Goal: Transaction & Acquisition: Purchase product/service

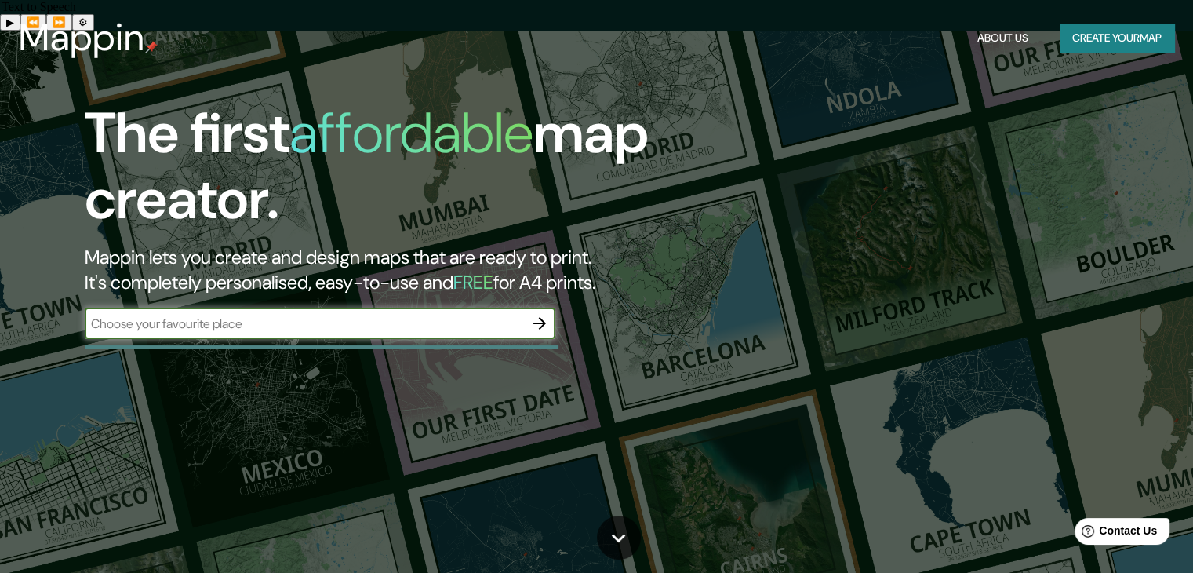
click at [544, 328] on icon "button" at bounding box center [539, 323] width 19 height 19
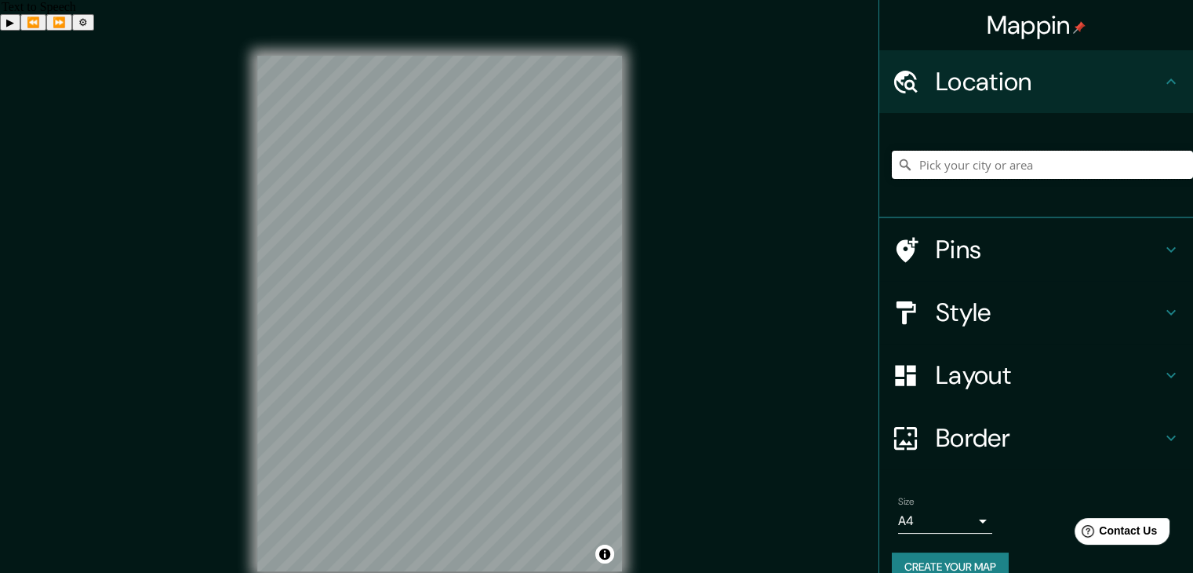
click at [929, 167] on input "Pick your city or area" at bounding box center [1042, 165] width 301 height 28
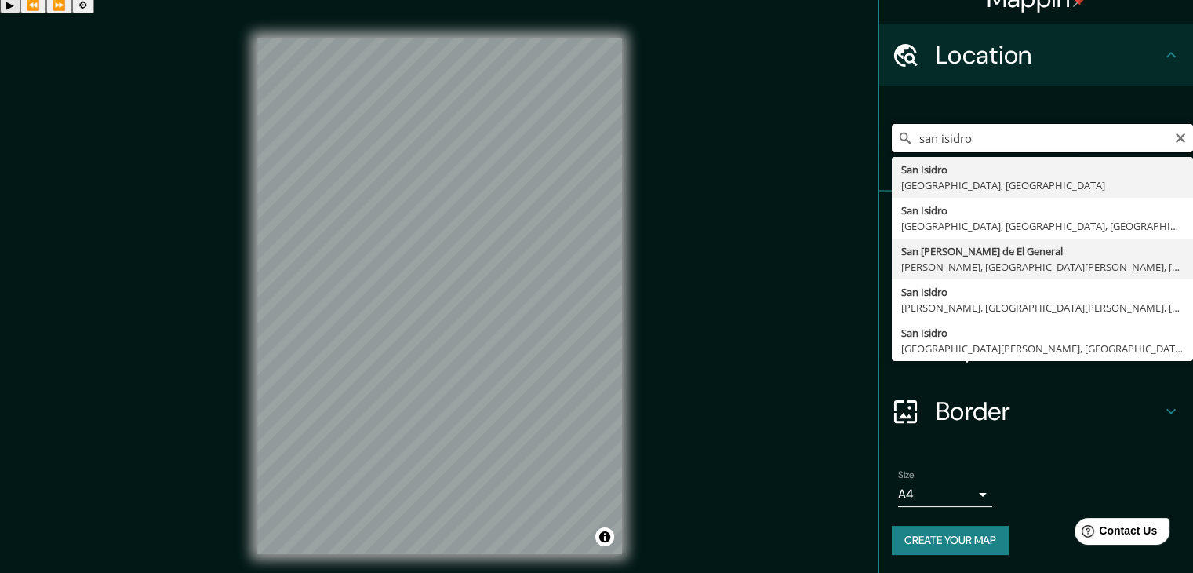
scroll to position [18, 0]
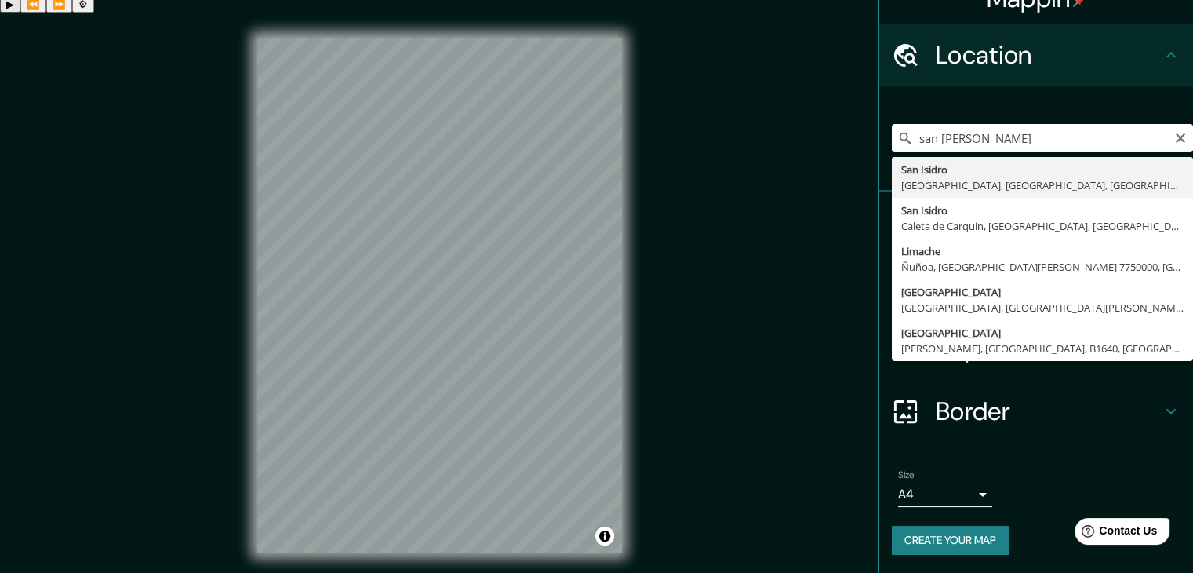
type input "[GEOGRAPHIC_DATA], [GEOGRAPHIC_DATA], [GEOGRAPHIC_DATA], [GEOGRAPHIC_DATA]"
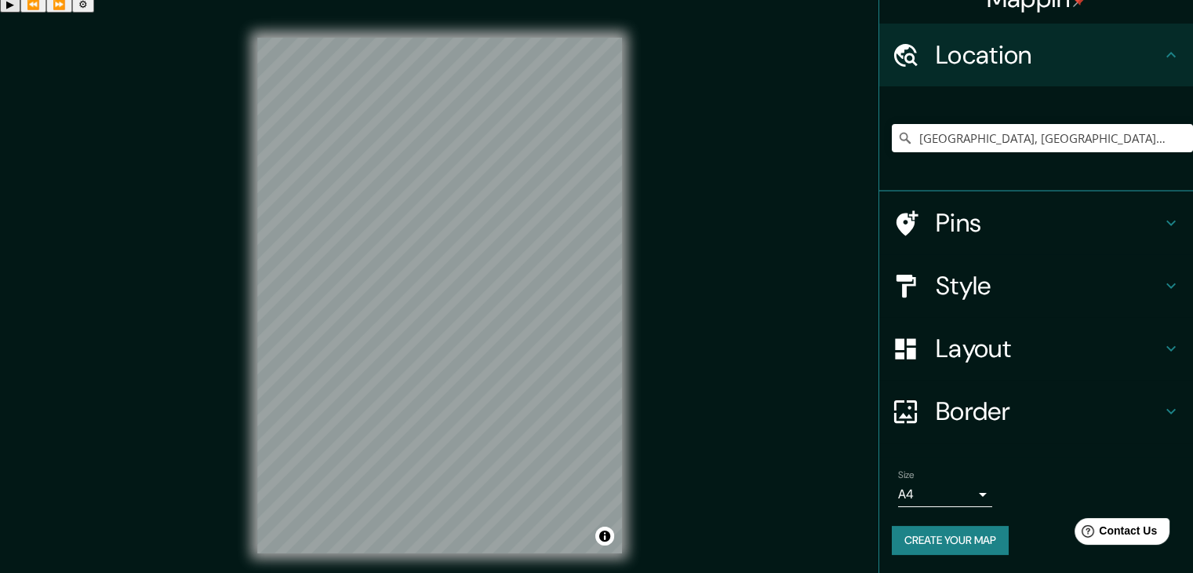
click at [1031, 289] on h4 "Style" at bounding box center [1049, 285] width 226 height 31
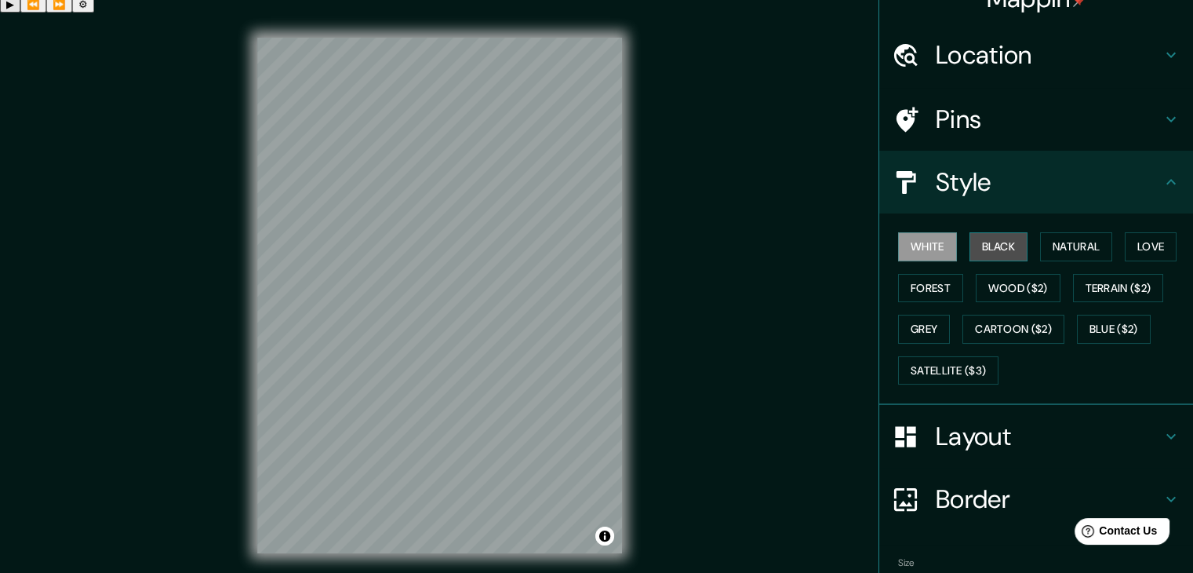
click at [994, 246] on button "Black" at bounding box center [999, 246] width 59 height 29
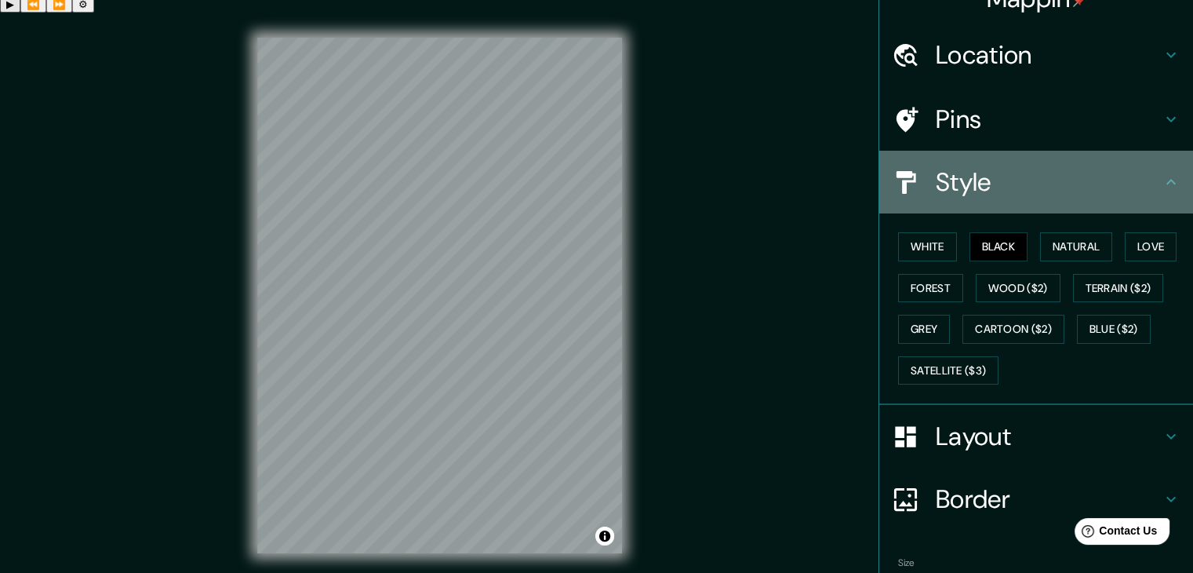
click at [1114, 183] on h4 "Style" at bounding box center [1049, 181] width 226 height 31
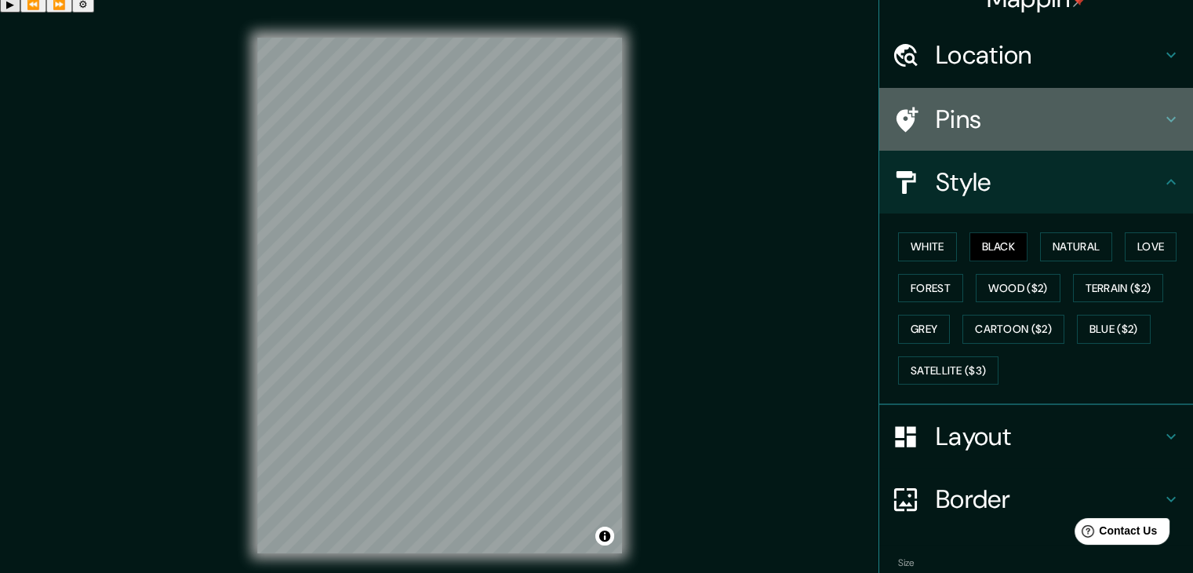
click at [1029, 123] on h4 "Pins" at bounding box center [1049, 119] width 226 height 31
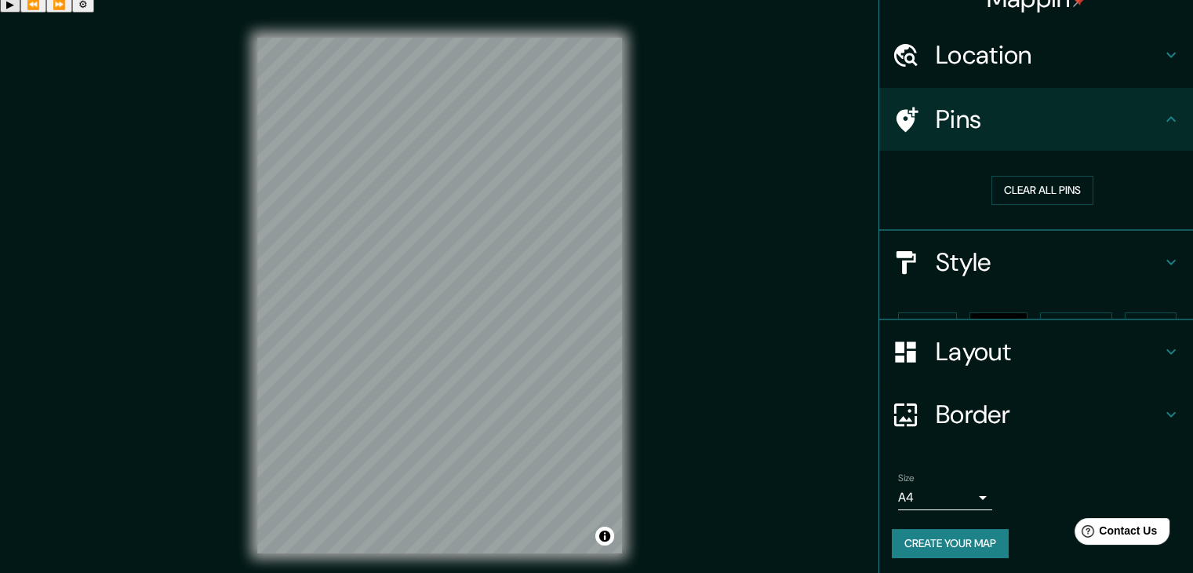
scroll to position [3, 0]
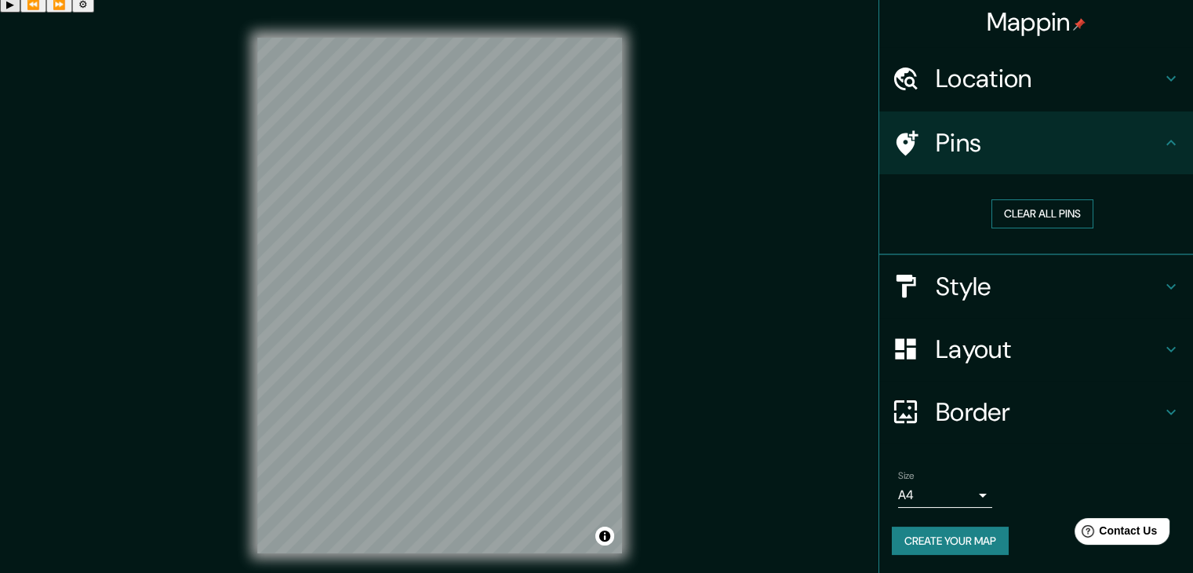
click at [1042, 216] on button "Clear all pins" at bounding box center [1043, 213] width 102 height 29
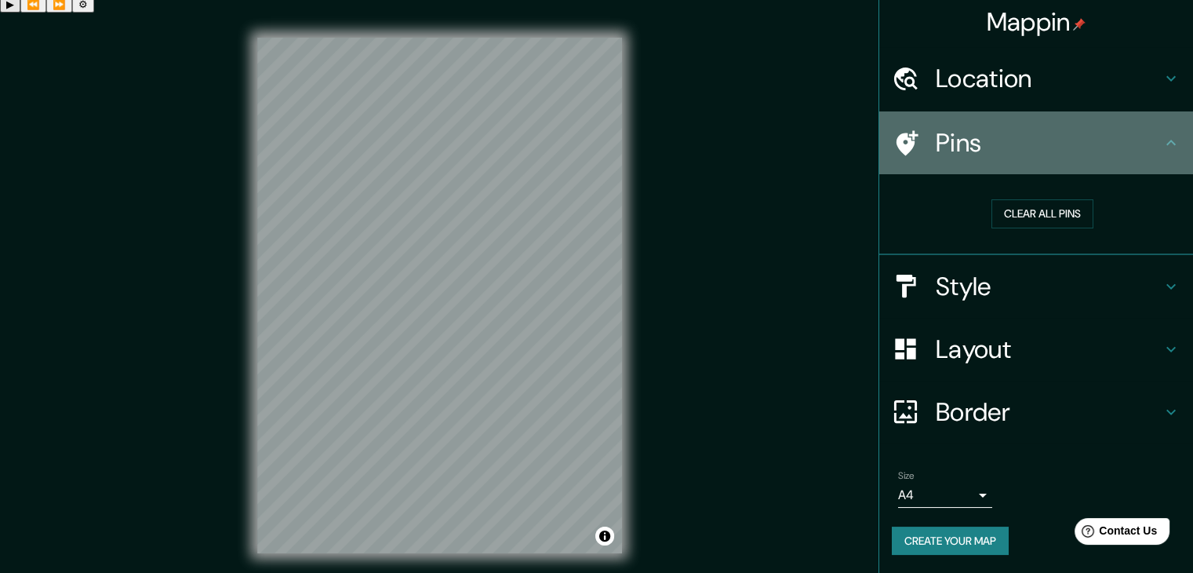
click at [1001, 145] on h4 "Pins" at bounding box center [1049, 142] width 226 height 31
click at [1166, 142] on icon at bounding box center [1171, 142] width 19 height 19
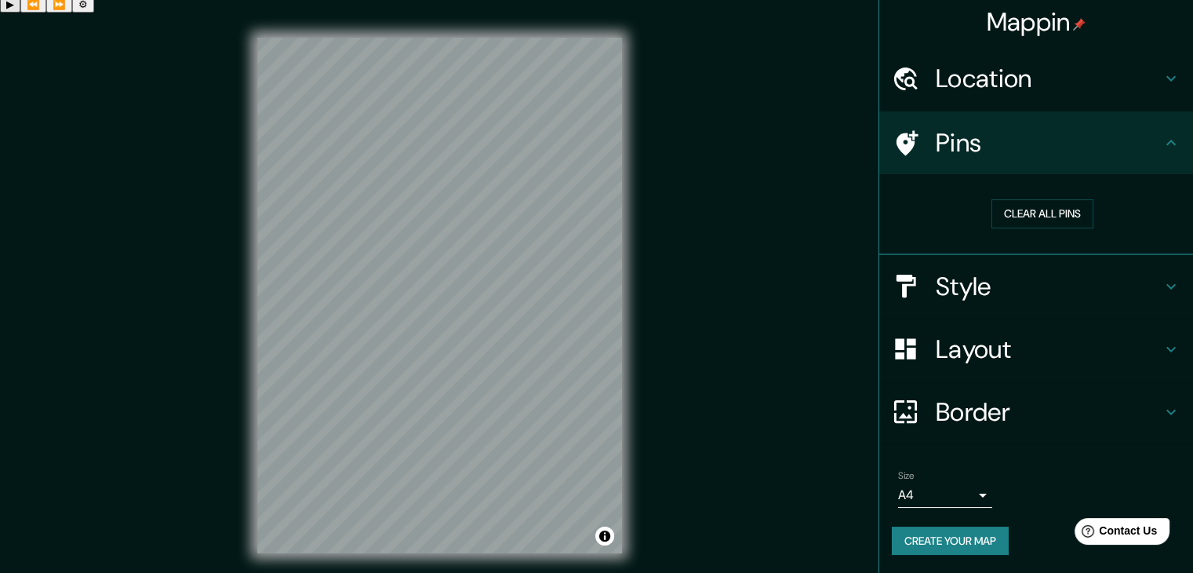
click at [1168, 143] on div "Pins" at bounding box center [1036, 142] width 314 height 63
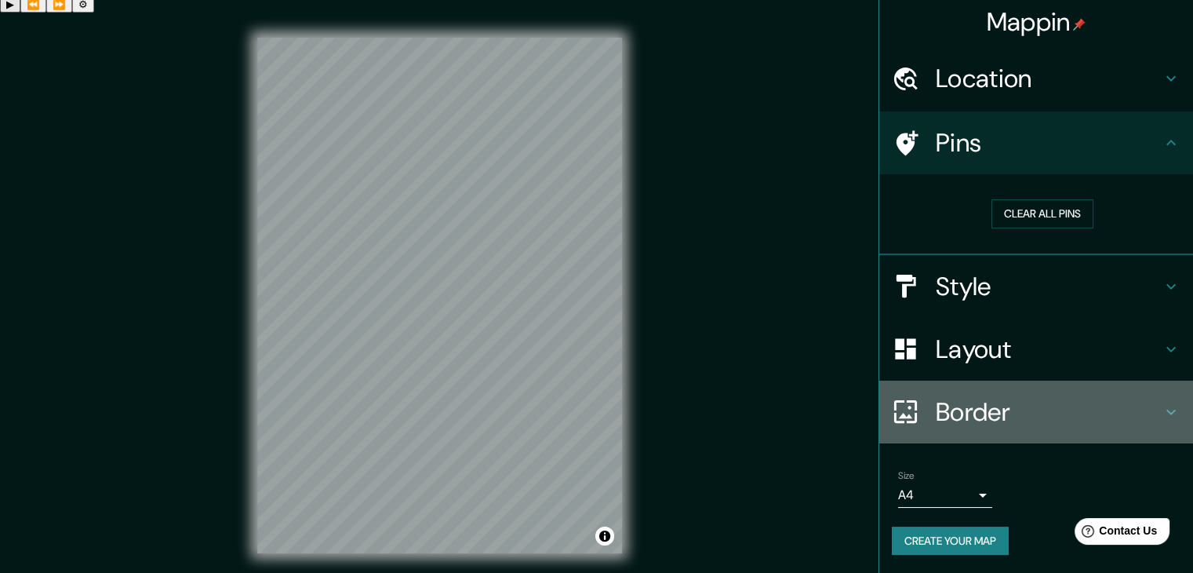
click at [1165, 406] on icon at bounding box center [1171, 411] width 19 height 19
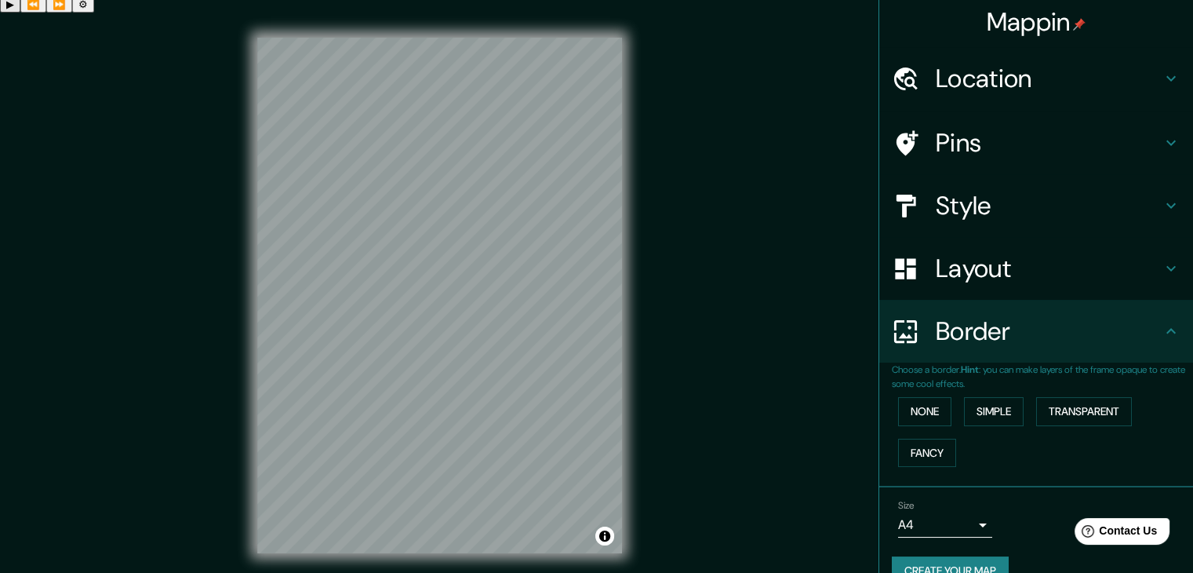
click at [1148, 333] on h4 "Border" at bounding box center [1049, 330] width 226 height 31
click at [1157, 286] on div "Layout" at bounding box center [1036, 268] width 314 height 63
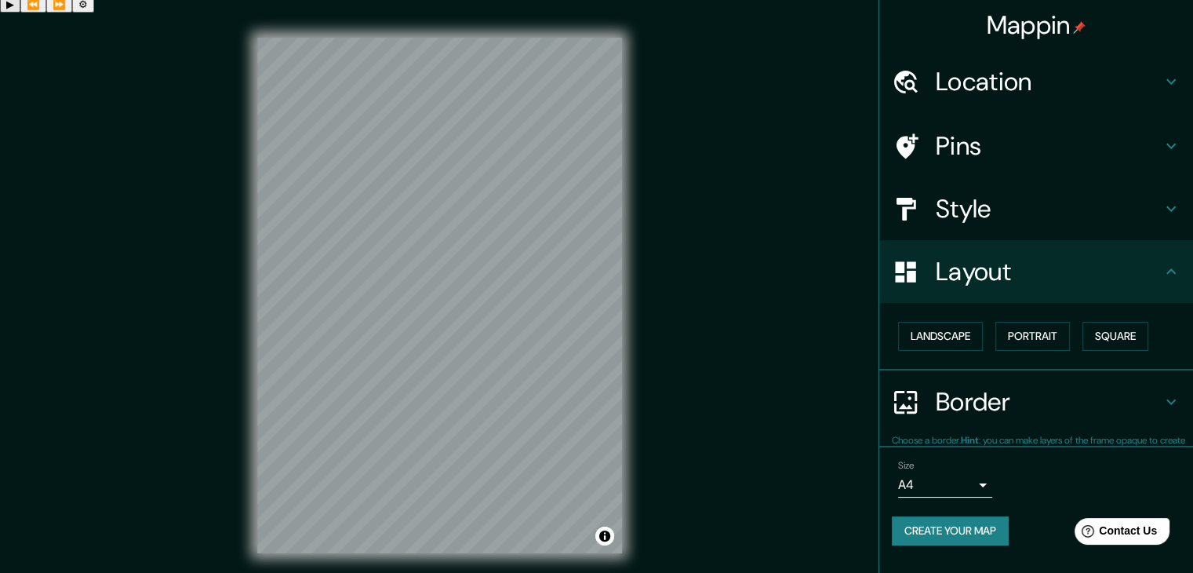
scroll to position [0, 0]
click at [1156, 274] on h4 "Layout" at bounding box center [1049, 271] width 226 height 31
click at [948, 334] on button "Landscape" at bounding box center [940, 336] width 85 height 29
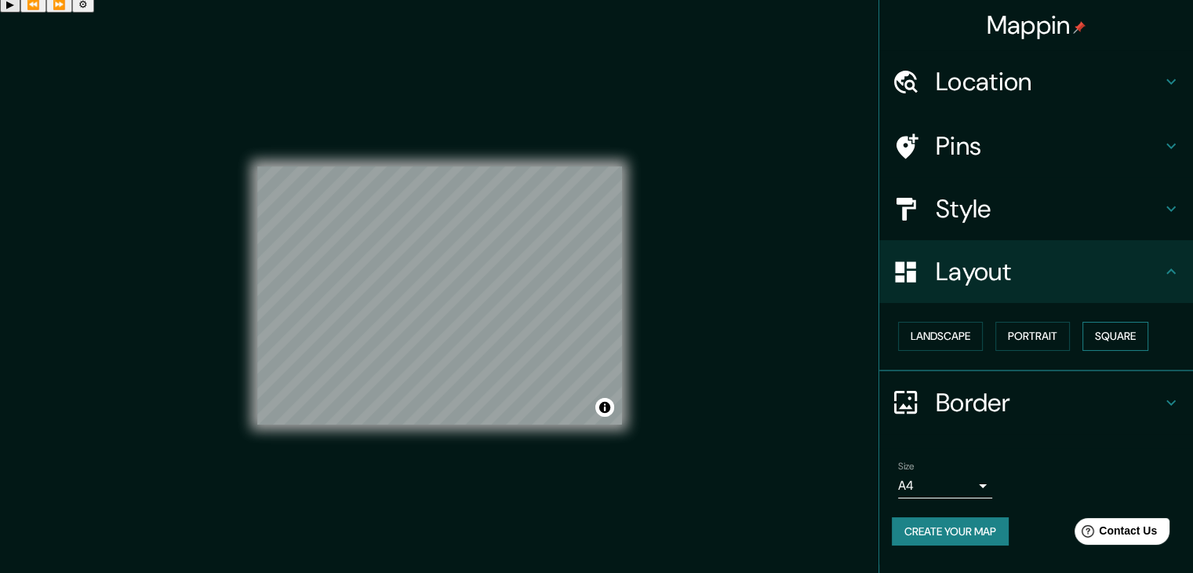
click at [1131, 335] on button "Square" at bounding box center [1116, 336] width 66 height 29
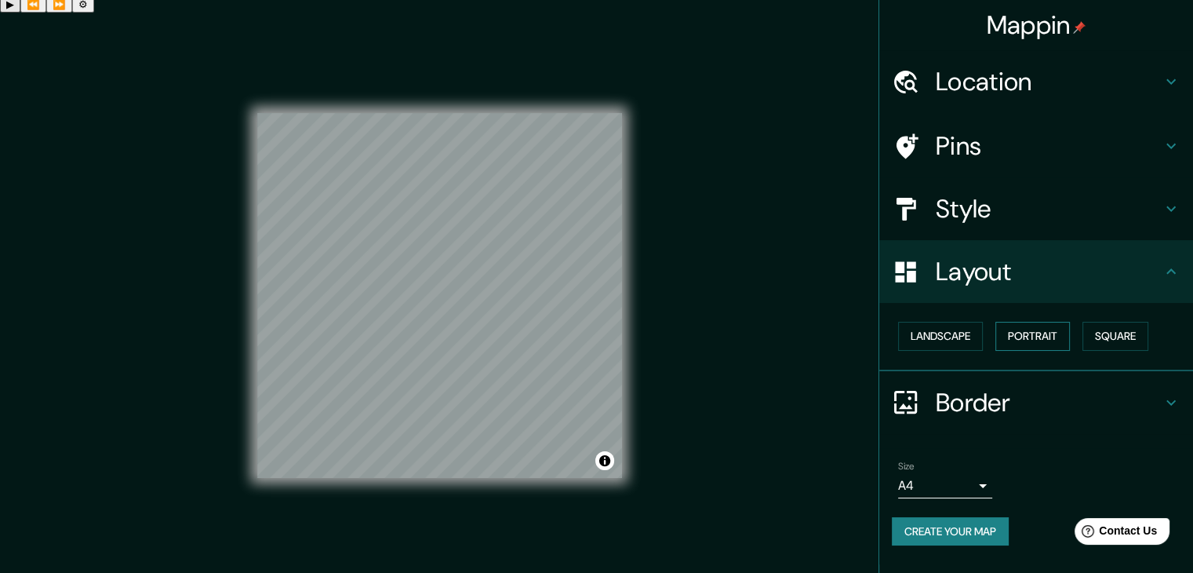
click at [1061, 338] on button "Portrait" at bounding box center [1033, 336] width 75 height 29
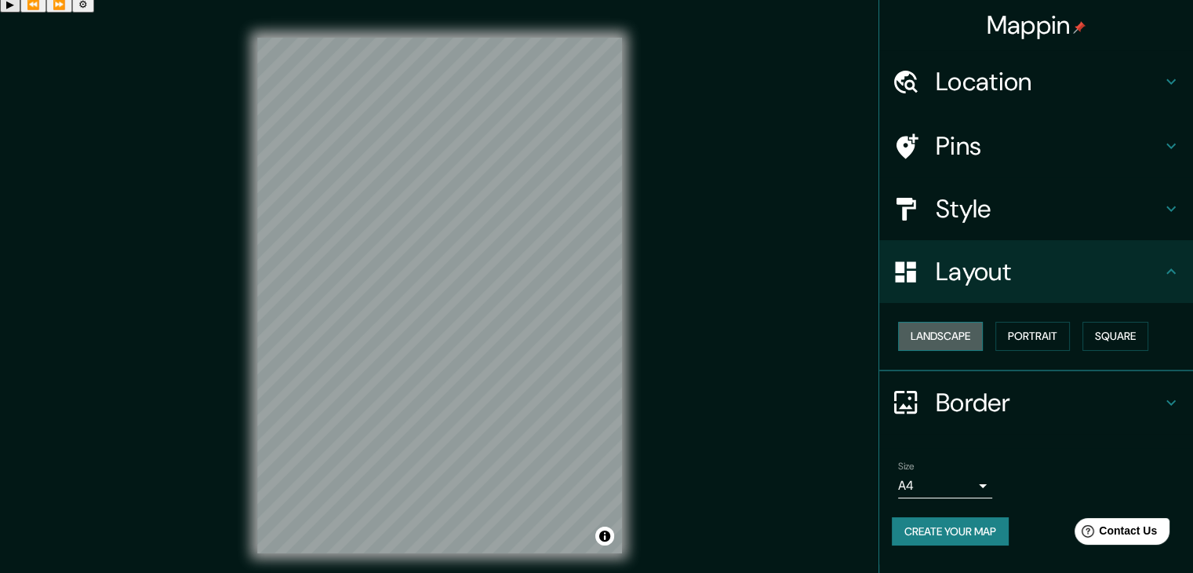
click at [942, 338] on button "Landscape" at bounding box center [940, 336] width 85 height 29
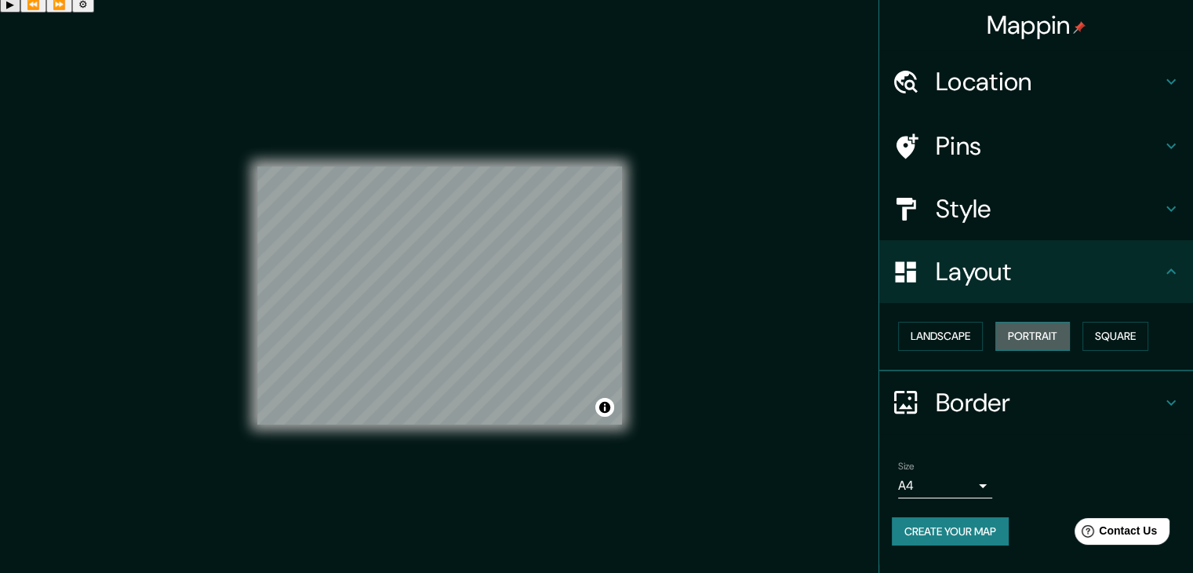
click at [1036, 334] on button "Portrait" at bounding box center [1033, 336] width 75 height 29
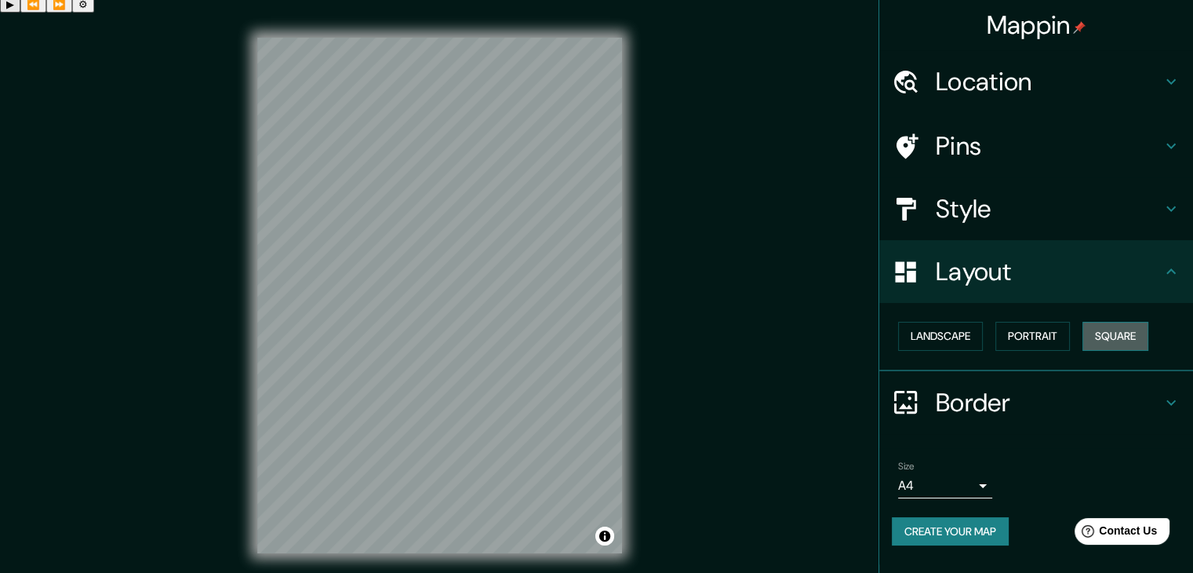
click at [1114, 334] on button "Square" at bounding box center [1116, 336] width 66 height 29
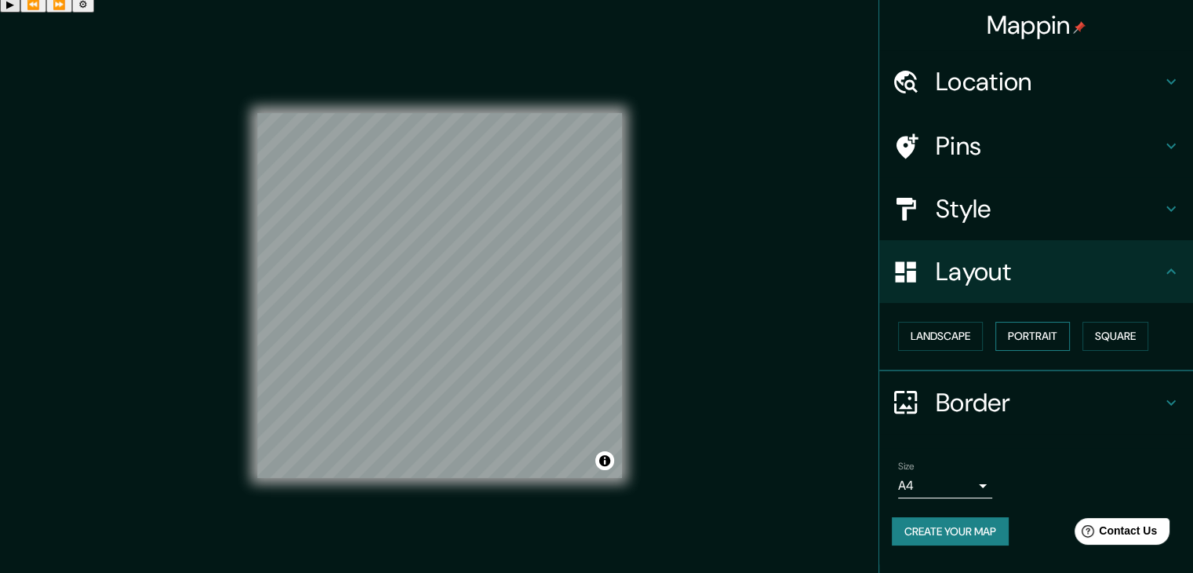
click at [1027, 340] on button "Portrait" at bounding box center [1033, 336] width 75 height 29
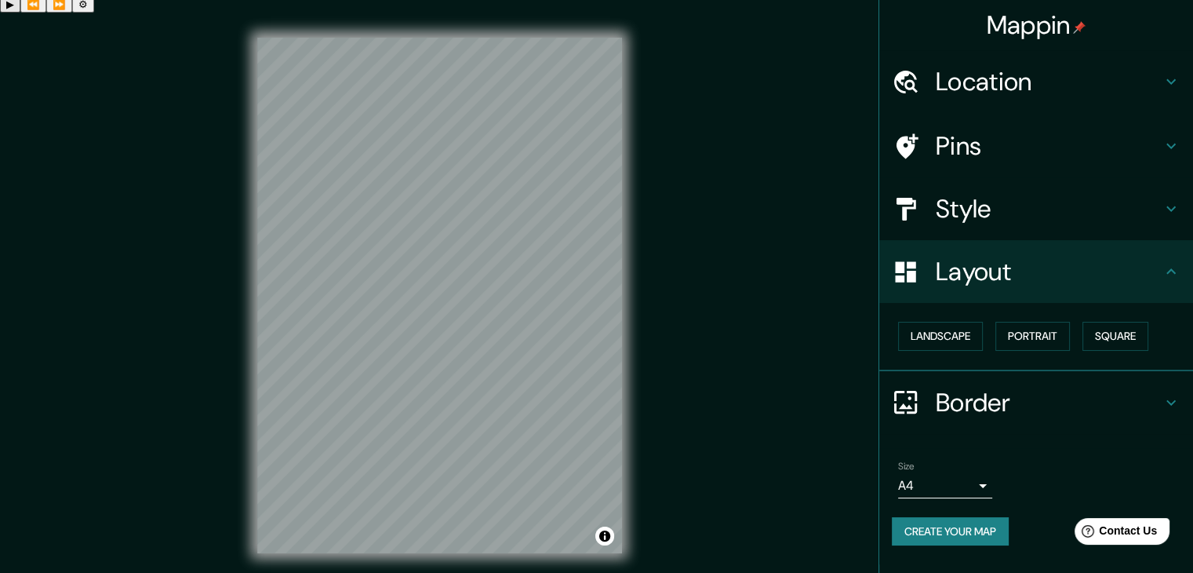
click at [1084, 207] on h4 "Style" at bounding box center [1049, 208] width 226 height 31
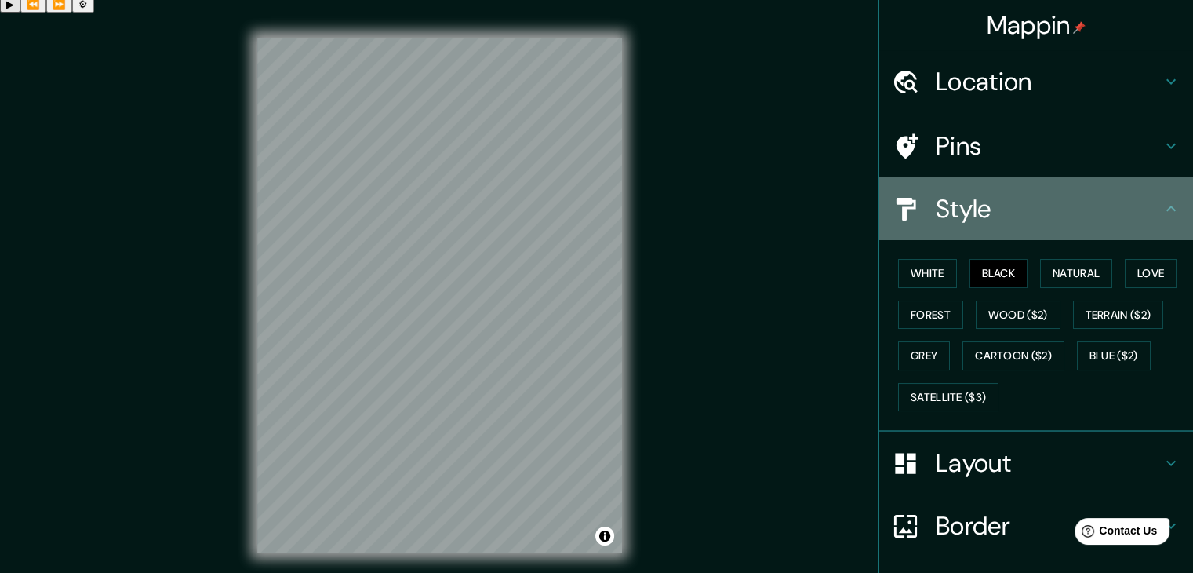
click at [1130, 209] on h4 "Style" at bounding box center [1049, 208] width 226 height 31
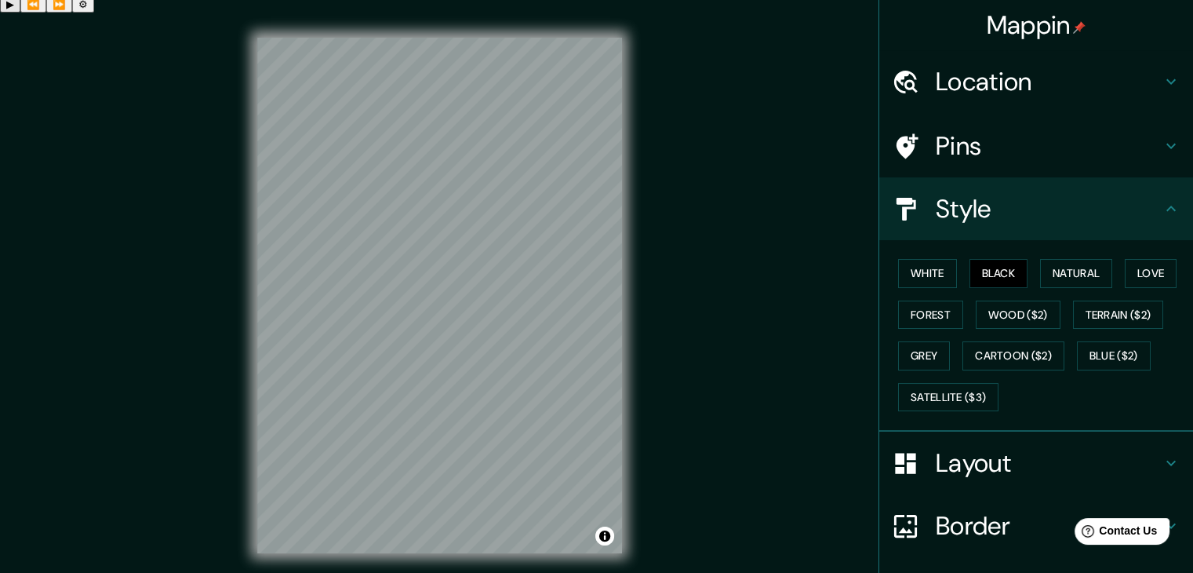
click at [1164, 209] on icon at bounding box center [1171, 208] width 19 height 19
click at [1162, 208] on icon at bounding box center [1171, 208] width 19 height 19
click at [1000, 505] on div "Border" at bounding box center [1036, 525] width 314 height 63
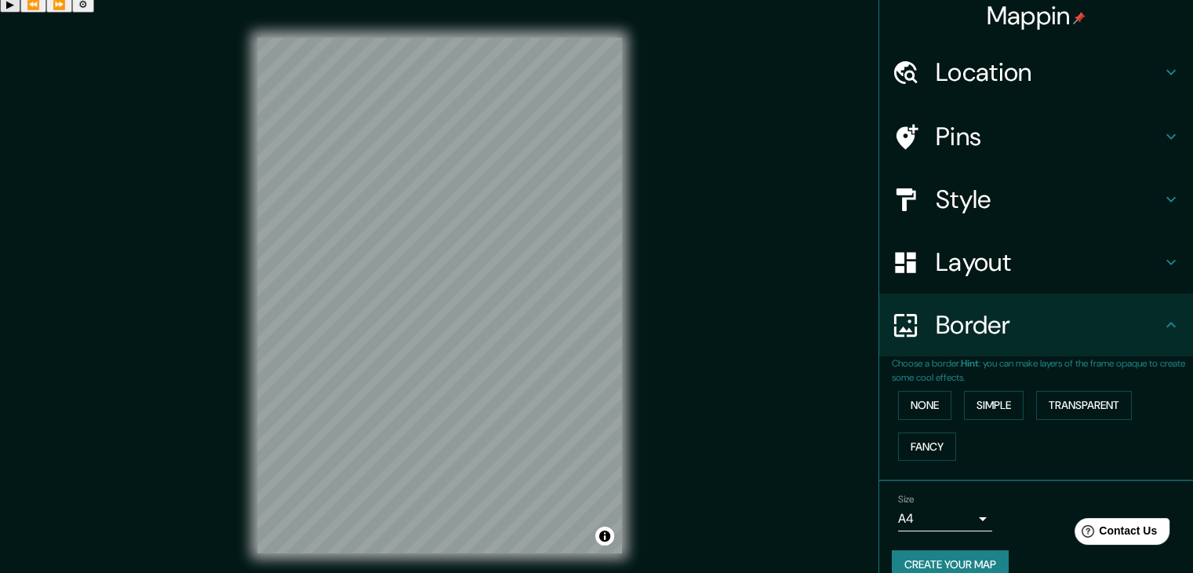
scroll to position [33, 0]
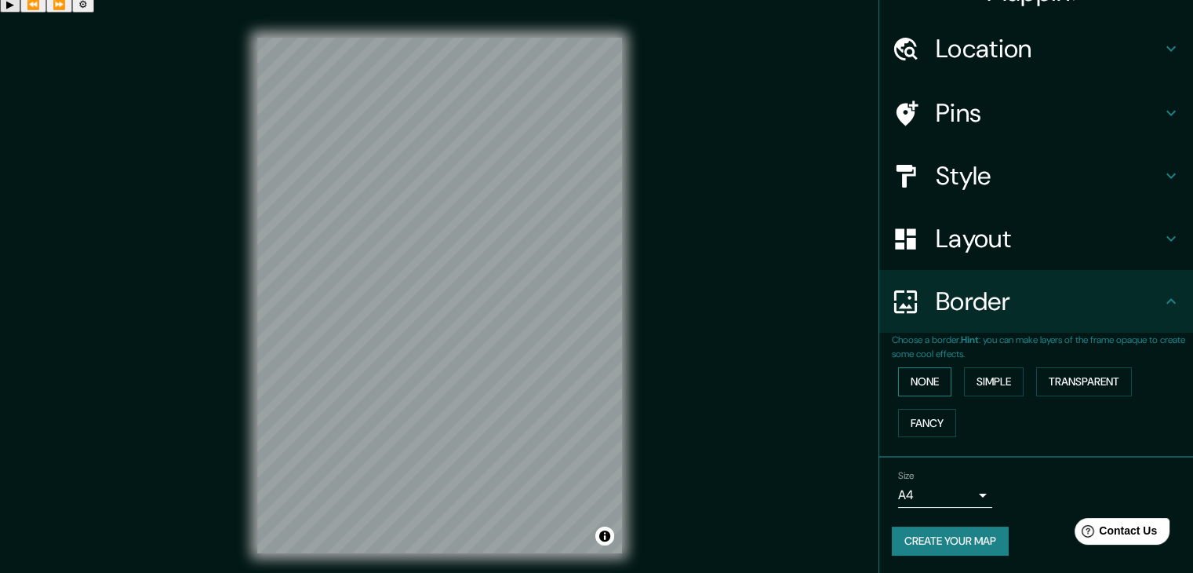
click at [913, 379] on button "None" at bounding box center [924, 381] width 53 height 29
click at [1007, 379] on button "Simple" at bounding box center [994, 381] width 60 height 29
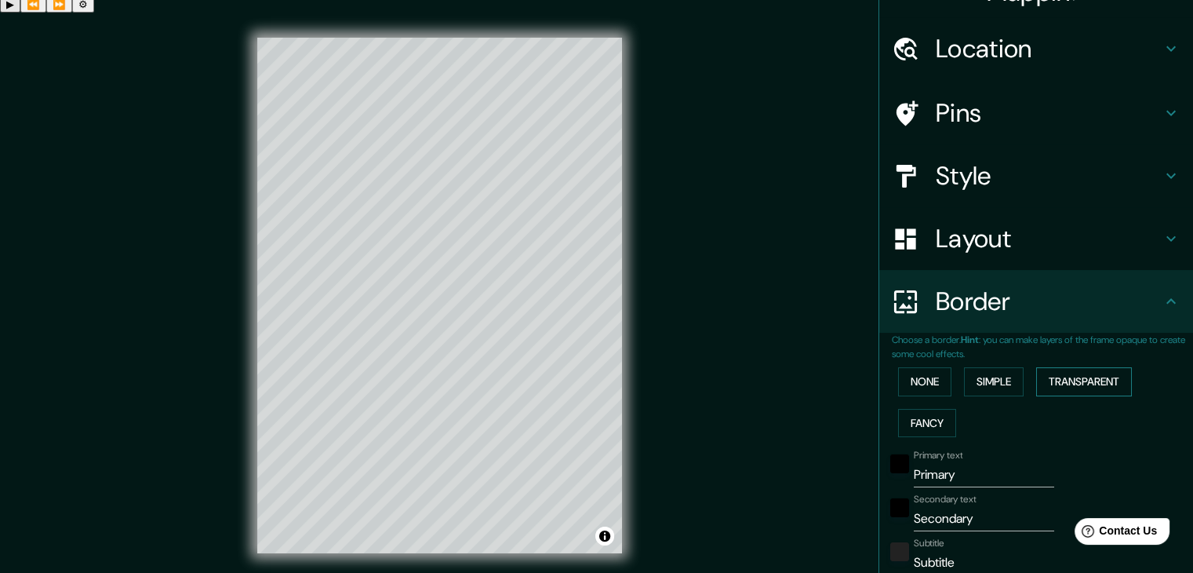
click at [1091, 384] on button "Transparent" at bounding box center [1084, 381] width 96 height 29
click at [905, 421] on button "Fancy" at bounding box center [927, 423] width 58 height 29
click at [1072, 391] on button "Transparent" at bounding box center [1084, 381] width 96 height 29
click at [984, 391] on button "Simple" at bounding box center [994, 381] width 60 height 29
click at [915, 392] on button "None" at bounding box center [924, 381] width 53 height 29
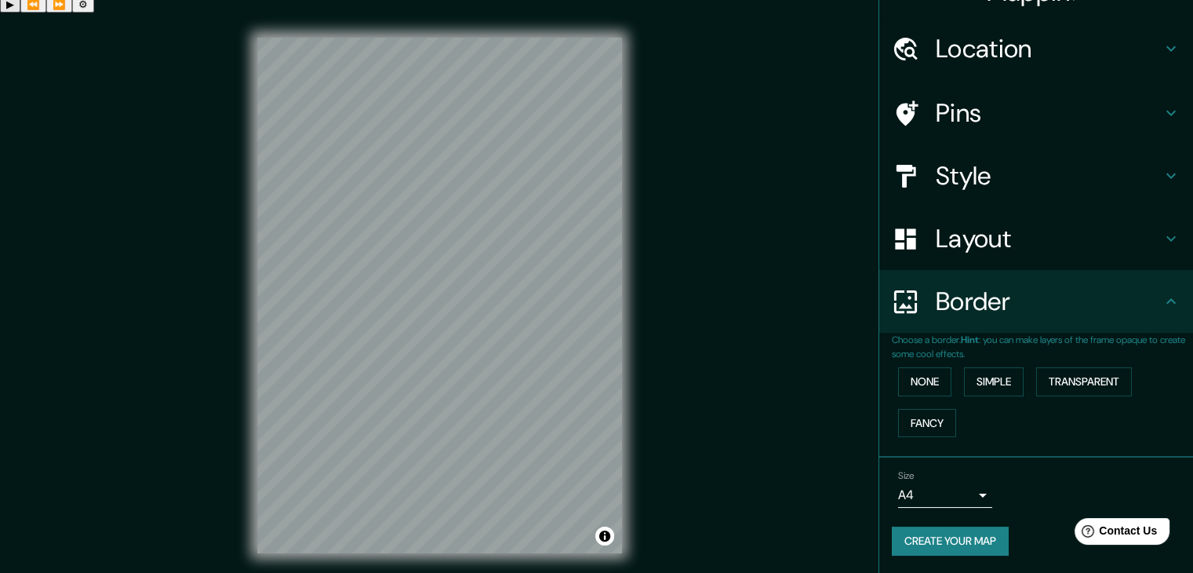
click at [946, 502] on body "Mappin Location [GEOGRAPHIC_DATA], [GEOGRAPHIC_DATA], [GEOGRAPHIC_DATA], [GEOGR…" at bounding box center [596, 299] width 1193 height 573
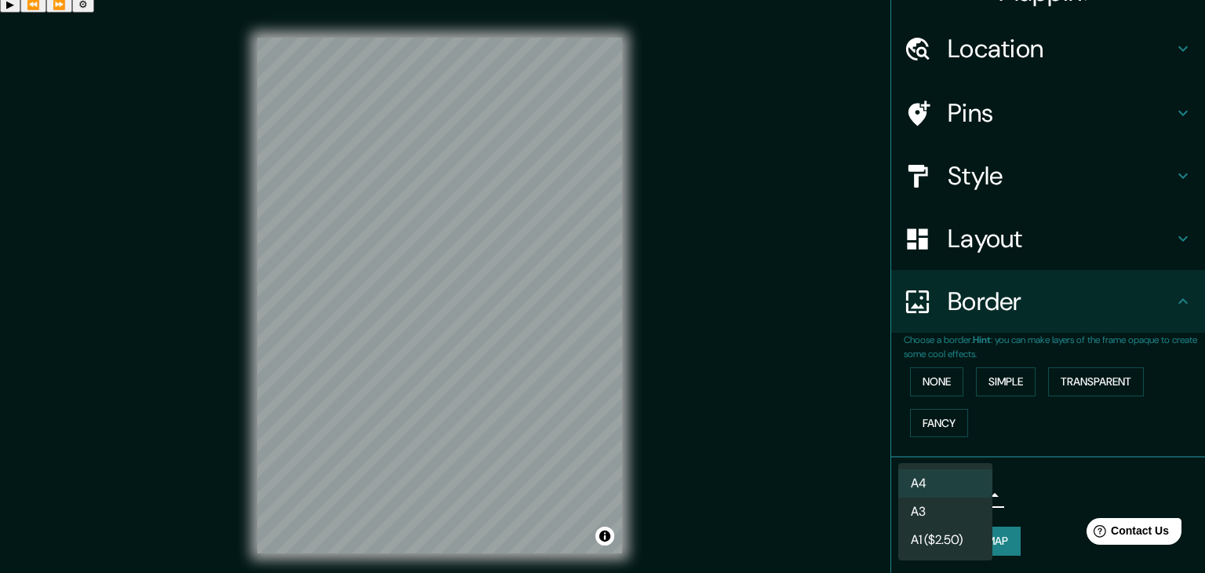
click at [963, 508] on li "A3" at bounding box center [945, 511] width 94 height 28
type input "a4"
click at [978, 493] on body "Mappin Location [GEOGRAPHIC_DATA], [GEOGRAPHIC_DATA], [GEOGRAPHIC_DATA], [GEOGR…" at bounding box center [602, 299] width 1205 height 573
click at [1039, 482] on div at bounding box center [602, 286] width 1205 height 573
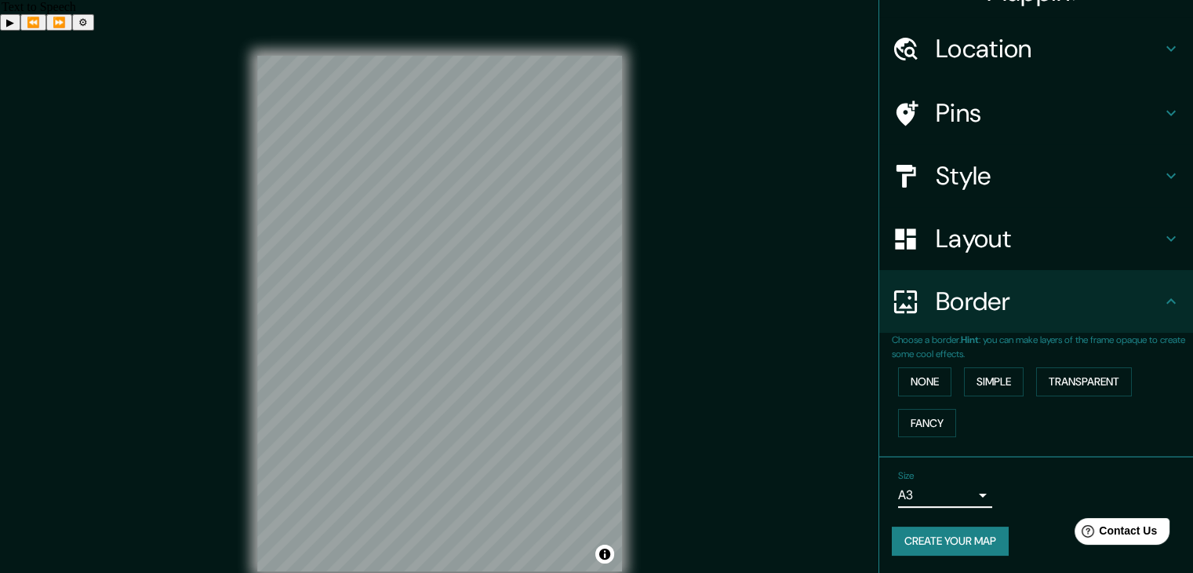
click at [959, 539] on button "Create your map" at bounding box center [950, 540] width 117 height 29
click at [970, 540] on button "Create your map" at bounding box center [950, 540] width 117 height 29
